Goal: Task Accomplishment & Management: Use online tool/utility

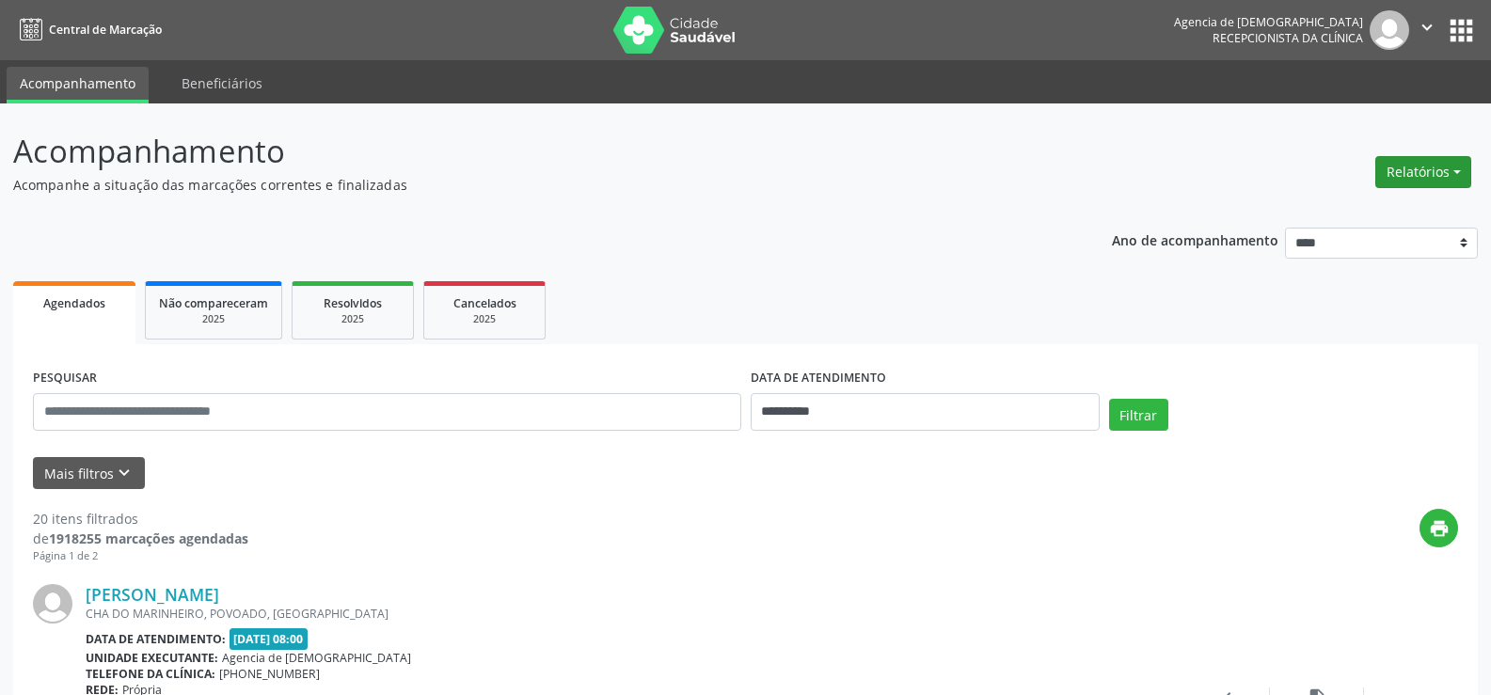
click at [1463, 175] on button "Relatórios" at bounding box center [1423, 172] width 96 height 32
click at [1318, 212] on link "Agendamentos" at bounding box center [1371, 212] width 202 height 26
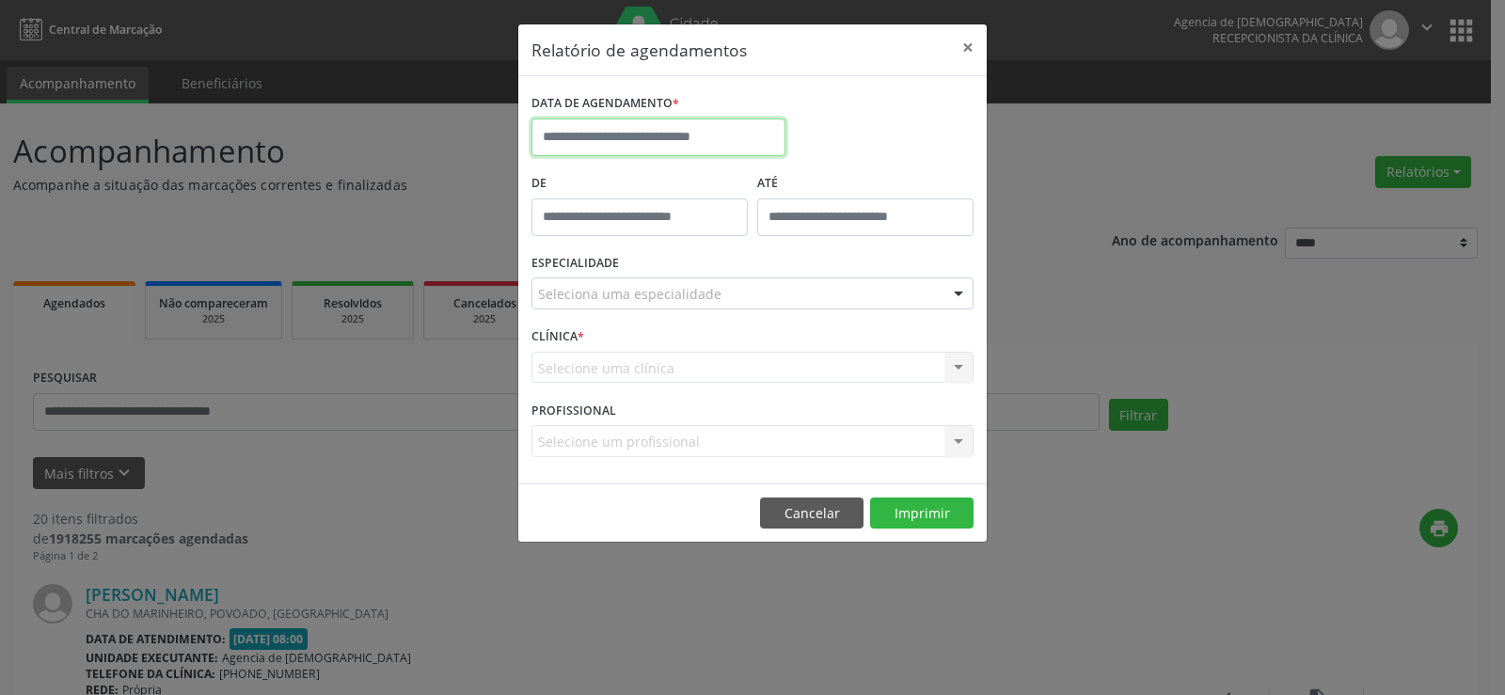
click at [740, 130] on input "text" at bounding box center [658, 137] width 254 height 38
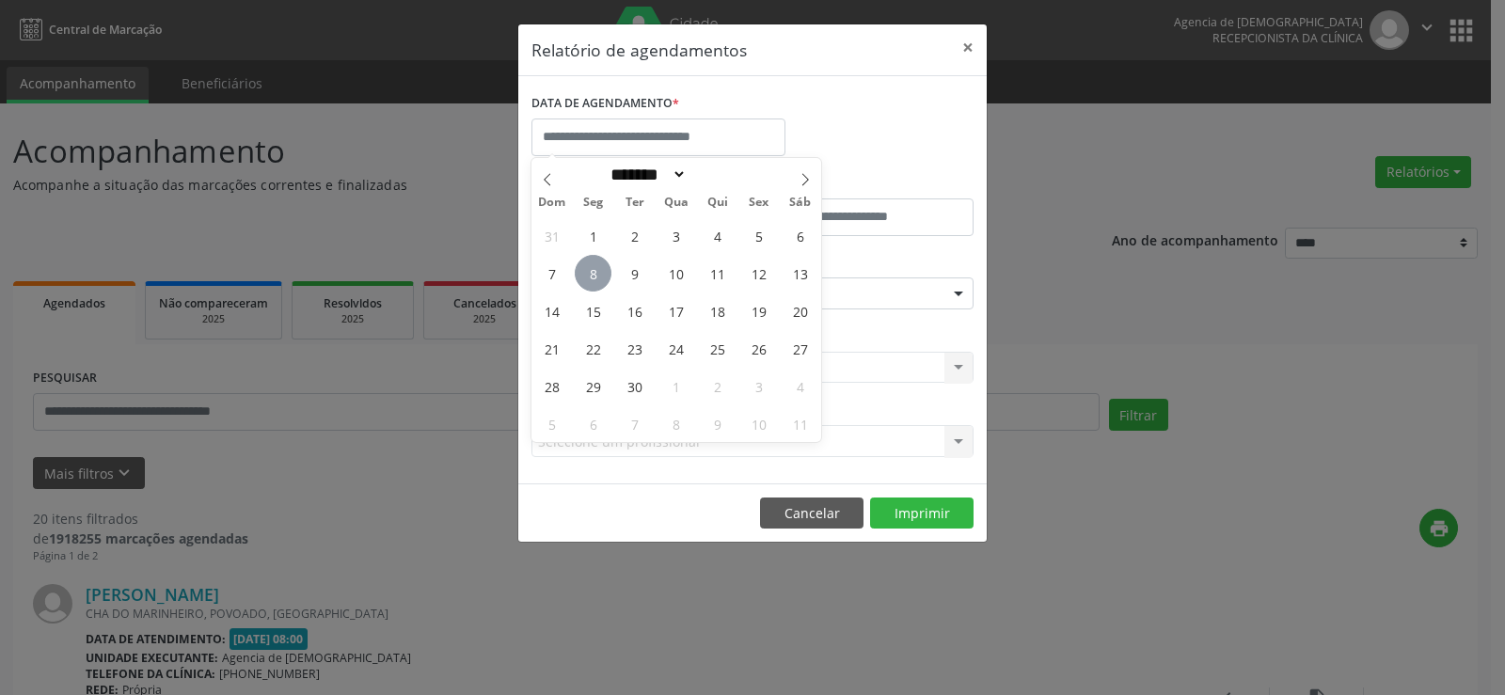
click at [607, 268] on span "8" at bounding box center [593, 273] width 37 height 37
type input "**********"
click at [607, 268] on span "8" at bounding box center [593, 273] width 37 height 37
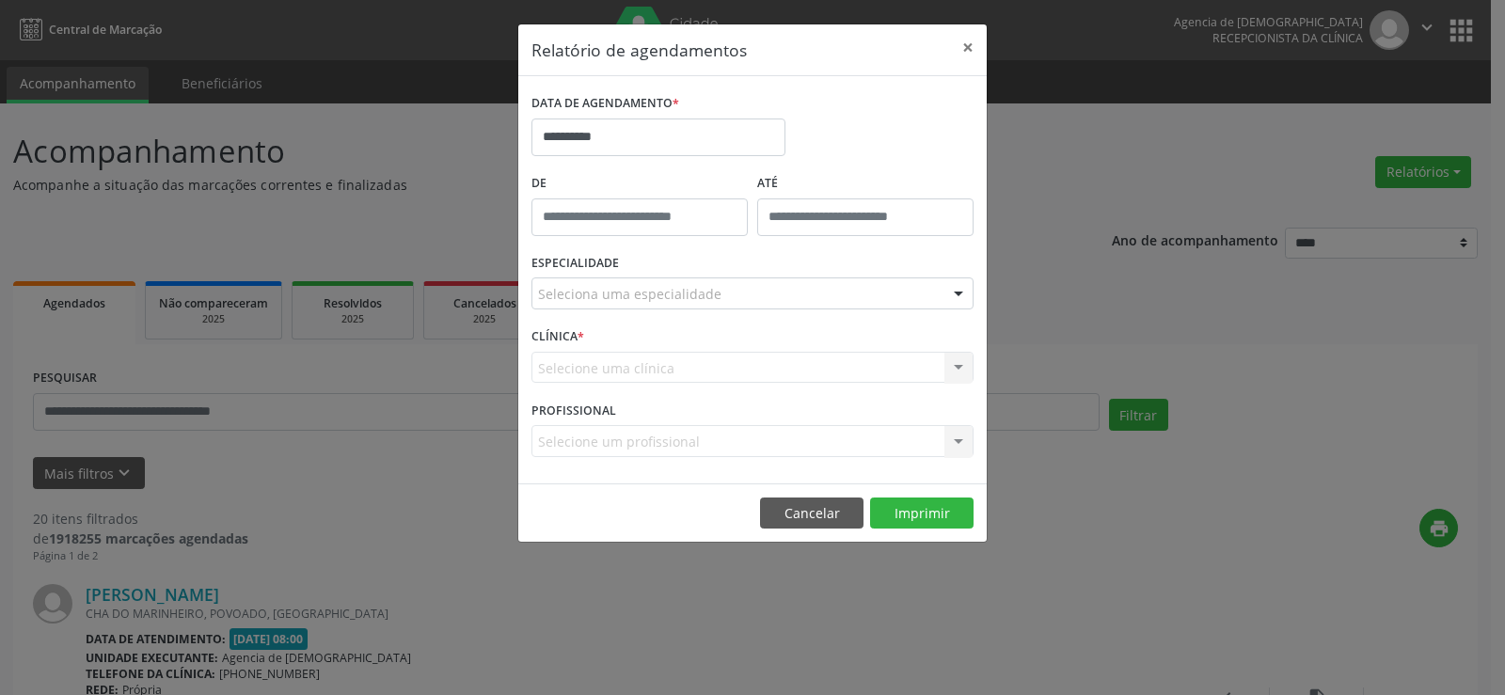
drag, startPoint x: 607, startPoint y: 282, endPoint x: 606, endPoint y: 294, distance: 12.4
click at [607, 283] on div "Seleciona uma especialidade" at bounding box center [752, 293] width 442 height 32
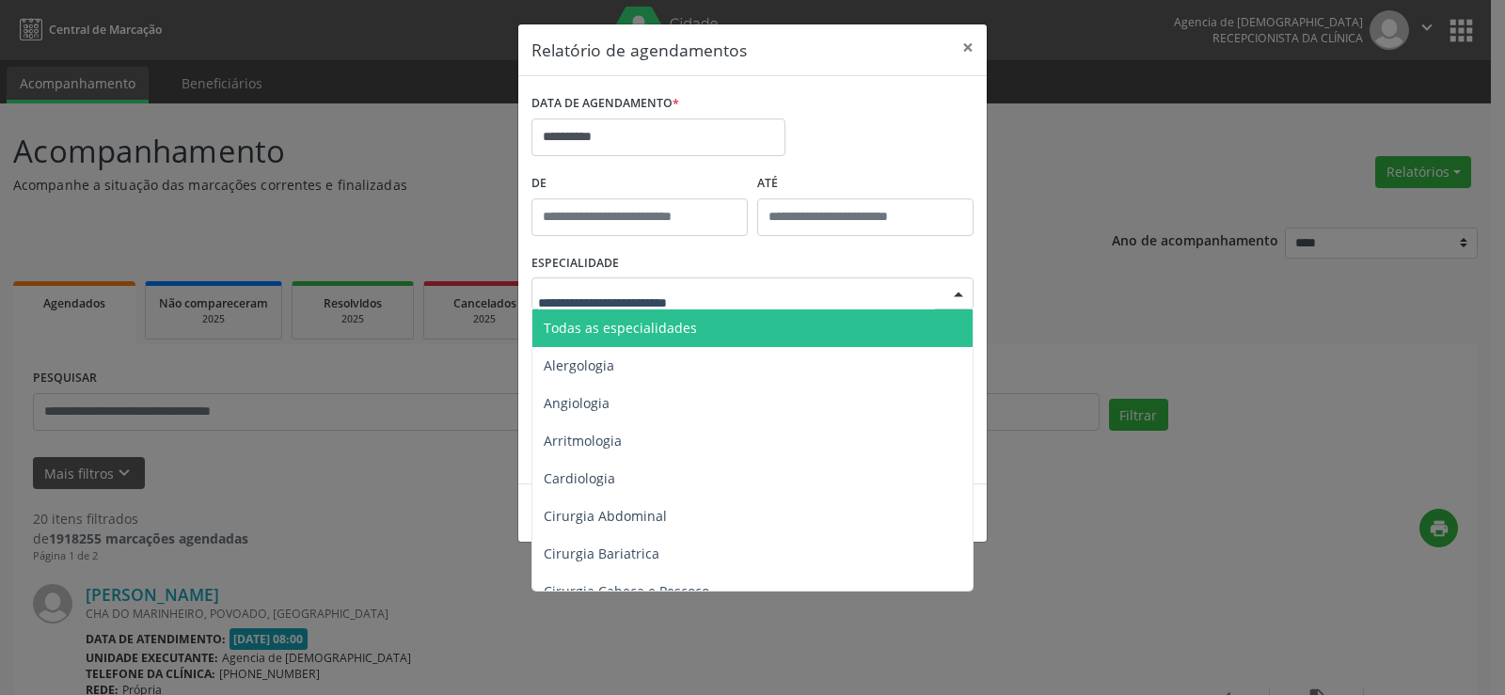
click at [602, 325] on span "Todas as especialidades" at bounding box center [620, 328] width 153 height 18
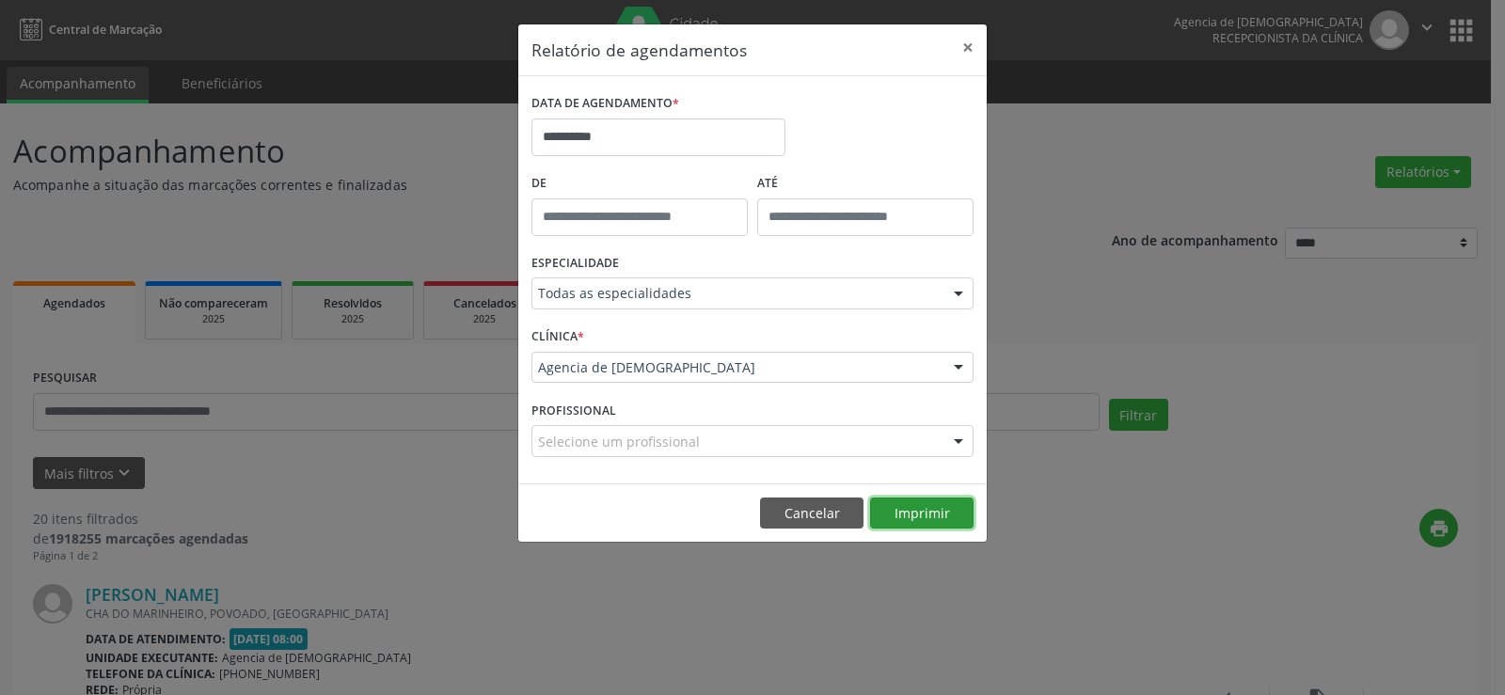
click at [907, 521] on button "Imprimir" at bounding box center [921, 513] width 103 height 32
